Goal: Check status: Check status

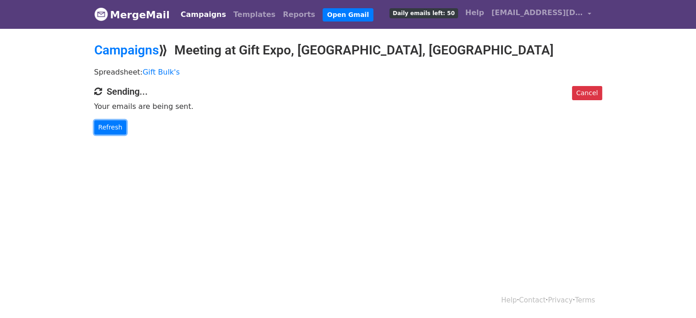
click at [104, 129] on link "Refresh" at bounding box center [110, 127] width 32 height 14
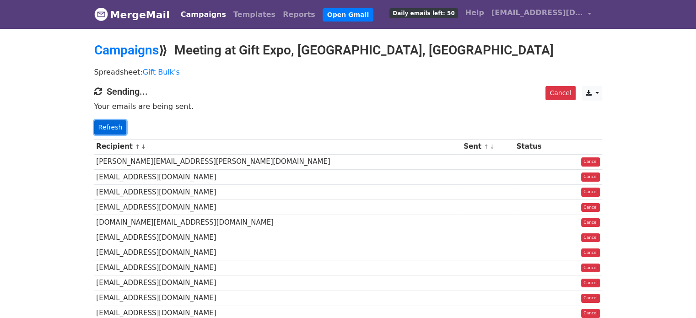
click at [114, 124] on link "Refresh" at bounding box center [110, 127] width 32 height 14
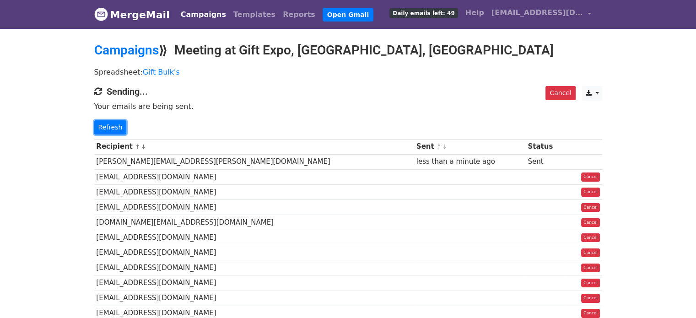
click at [114, 124] on link "Refresh" at bounding box center [110, 127] width 32 height 14
click at [103, 128] on link "Refresh" at bounding box center [110, 127] width 32 height 14
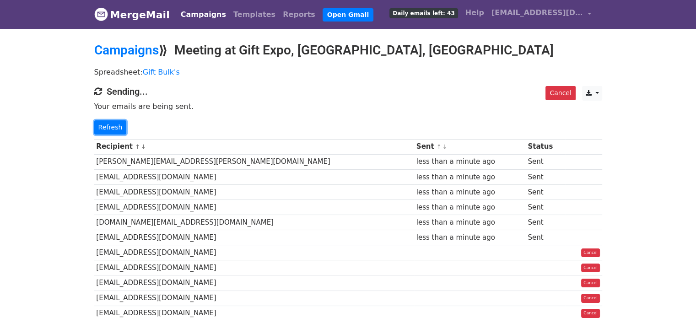
click at [103, 128] on link "Refresh" at bounding box center [110, 127] width 32 height 14
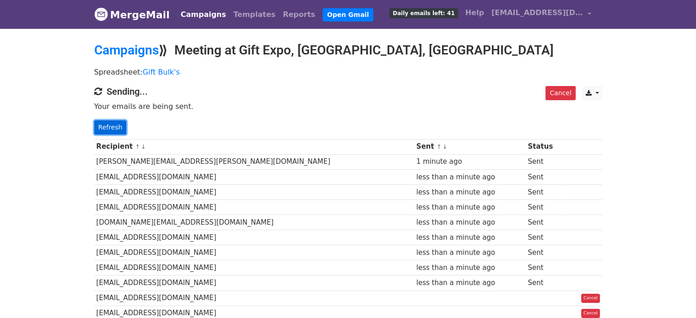
click at [104, 128] on link "Refresh" at bounding box center [110, 127] width 32 height 14
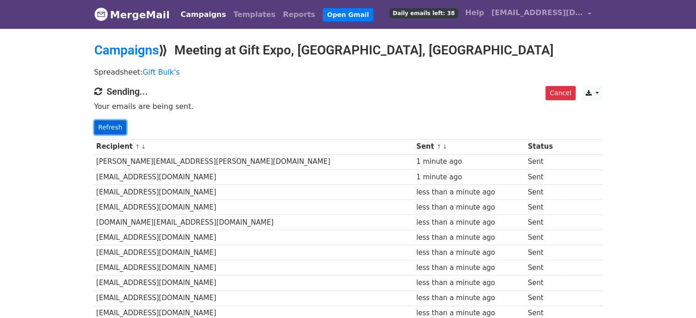
click at [119, 124] on link "Refresh" at bounding box center [110, 127] width 32 height 14
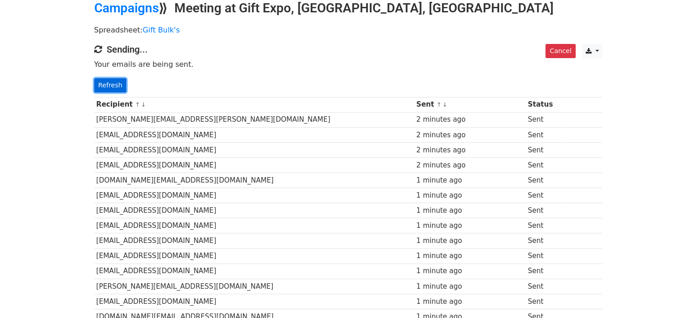
click at [109, 80] on link "Refresh" at bounding box center [110, 85] width 32 height 14
